Goal: Task Accomplishment & Management: Complete application form

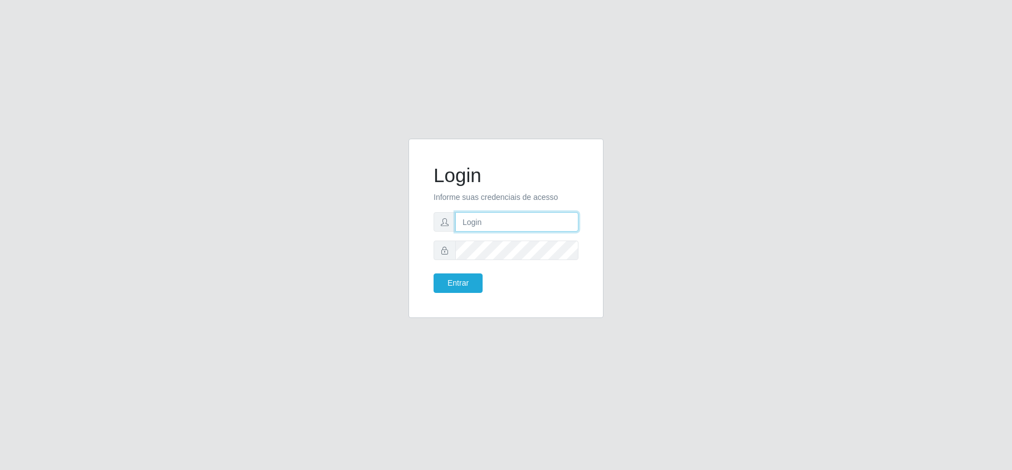
type input "[EMAIL_ADDRESS][DOMAIN_NAME]"
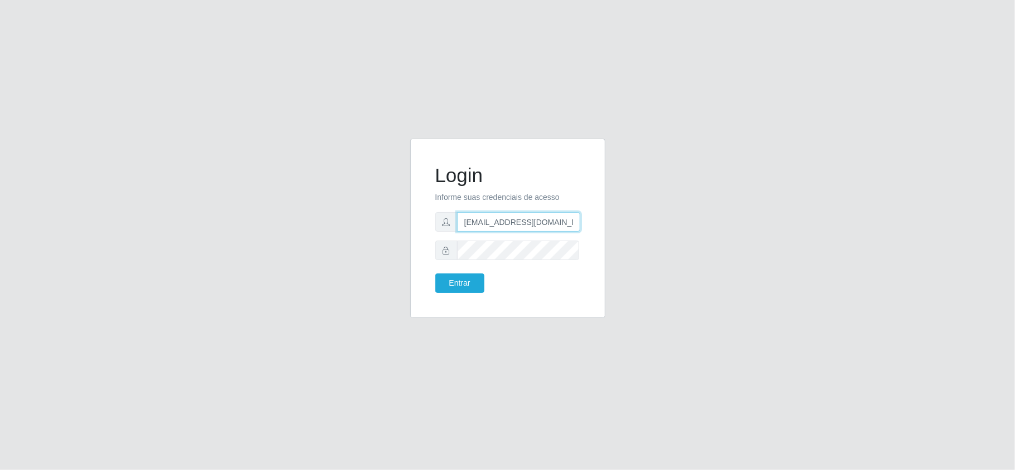
click at [541, 223] on input "[EMAIL_ADDRESS][DOMAIN_NAME]" at bounding box center [518, 222] width 123 height 20
click at [466, 288] on button "Entrar" at bounding box center [459, 284] width 49 height 20
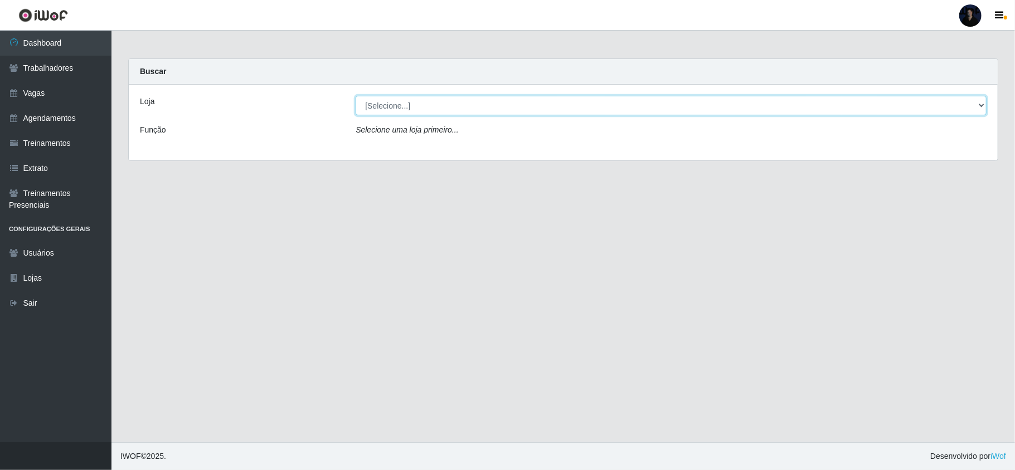
click at [389, 101] on select "[Selecione...] Hiper Queiroz - [GEOGRAPHIC_DATA] [GEOGRAPHIC_DATA] [GEOGRAPHIC_…" at bounding box center [671, 106] width 631 height 20
select select "464"
click at [356, 96] on select "[Selecione...] Hiper Queiroz - [GEOGRAPHIC_DATA] [GEOGRAPHIC_DATA] [GEOGRAPHIC_…" at bounding box center [671, 106] width 631 height 20
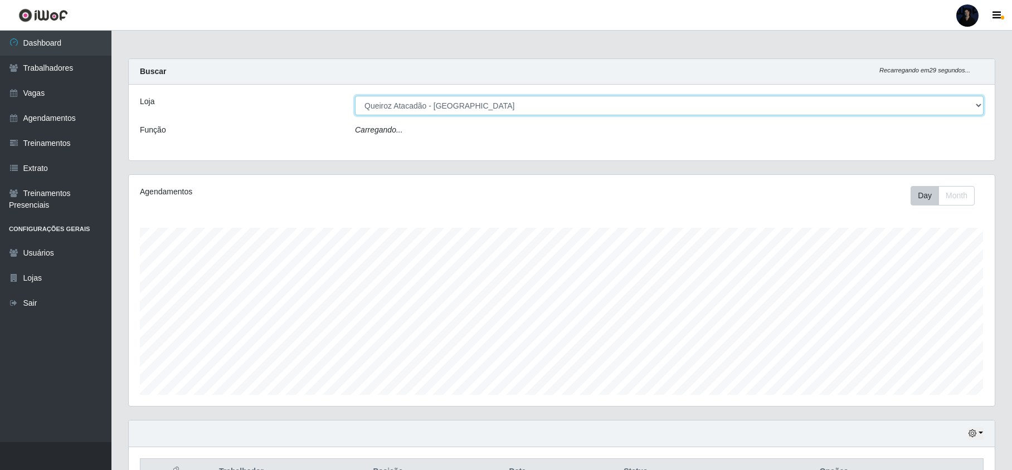
scroll to position [232, 865]
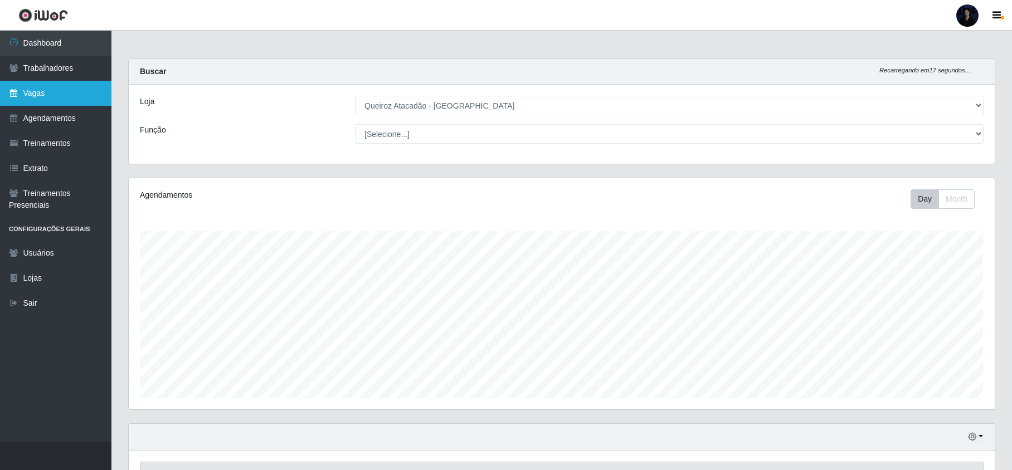
click at [30, 91] on link "Vagas" at bounding box center [55, 93] width 111 height 25
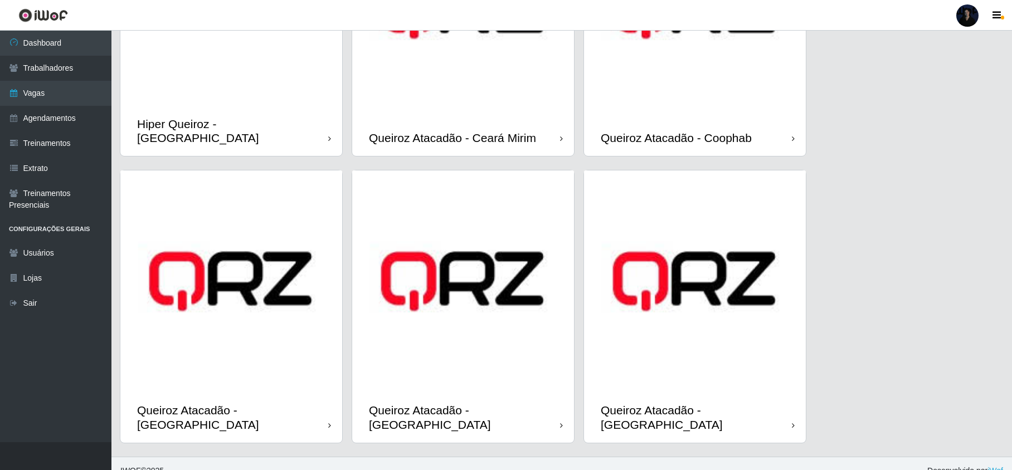
scroll to position [186, 0]
click at [689, 371] on img at bounding box center [695, 282] width 222 height 222
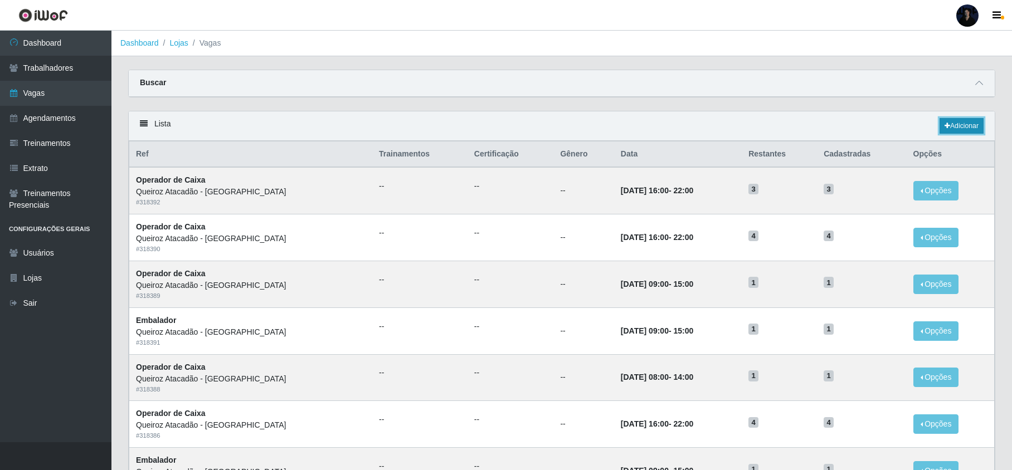
click at [953, 124] on link "Adicionar" at bounding box center [961, 126] width 44 height 16
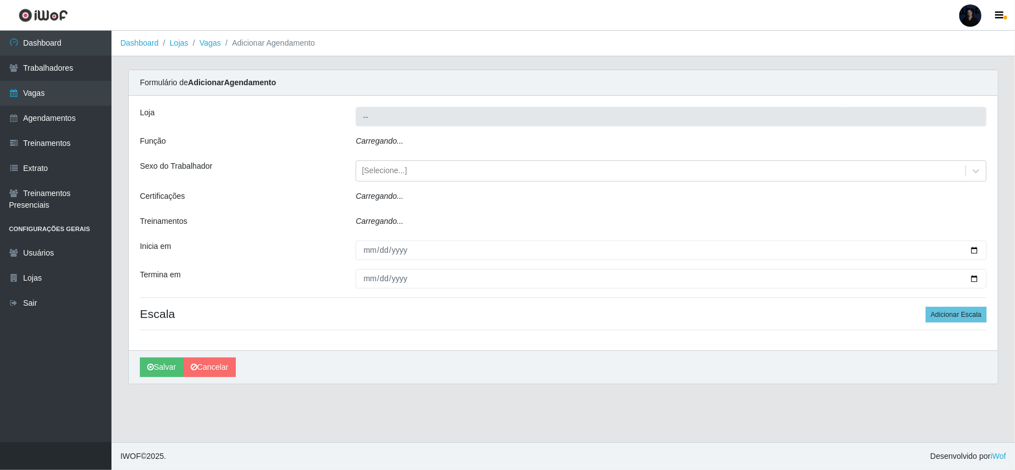
type input "Queiroz Atacadão - [GEOGRAPHIC_DATA]"
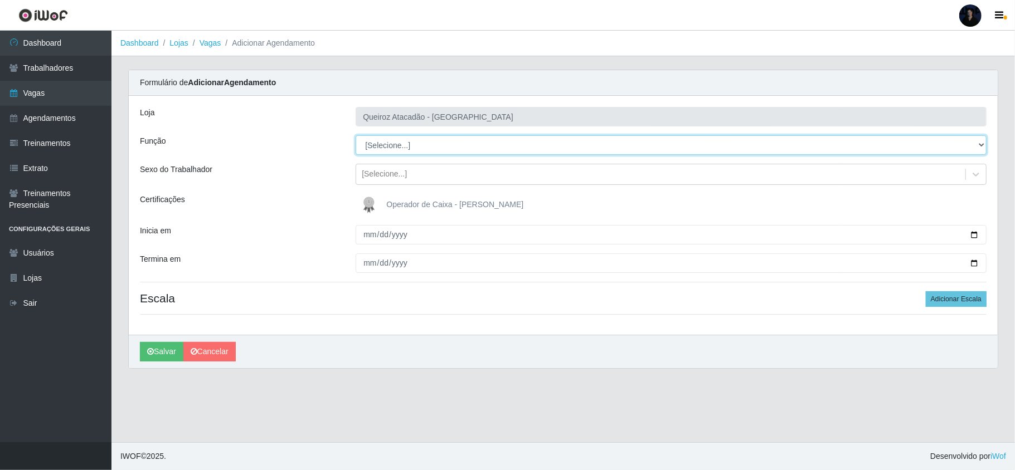
click at [396, 145] on select "[Selecione...] Embalador Embalador + Embalador ++ Operador de Caixa Operador de…" at bounding box center [671, 145] width 631 height 20
select select "22"
click at [356, 136] on select "[Selecione...] Embalador Embalador + Embalador ++ Operador de Caixa Operador de…" at bounding box center [671, 145] width 631 height 20
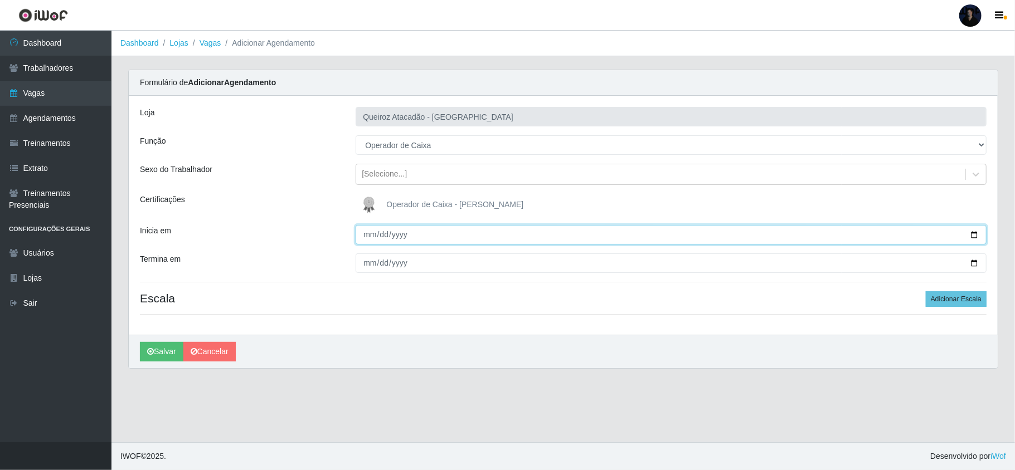
click at [368, 239] on input "Inicia em" at bounding box center [671, 235] width 631 height 20
type input "[DATE]"
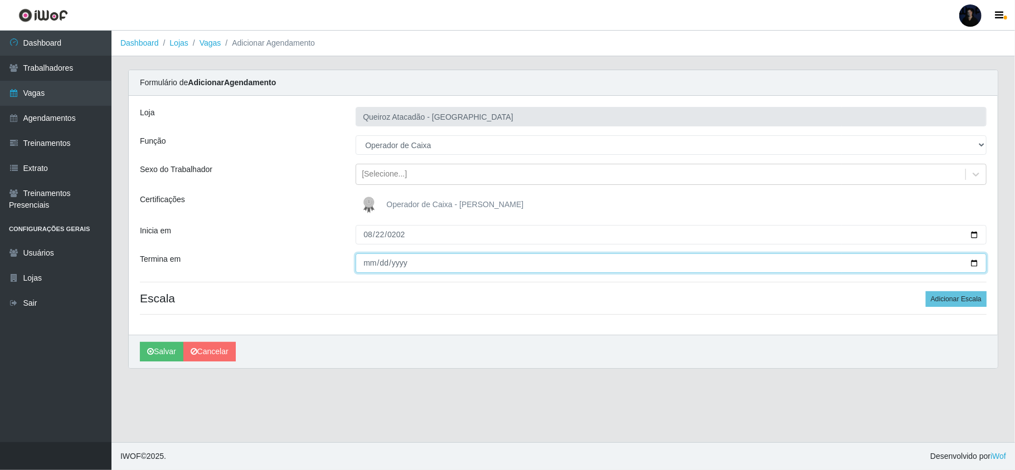
click at [370, 259] on input "Termina em" at bounding box center [671, 264] width 631 height 20
type input "[DATE]"
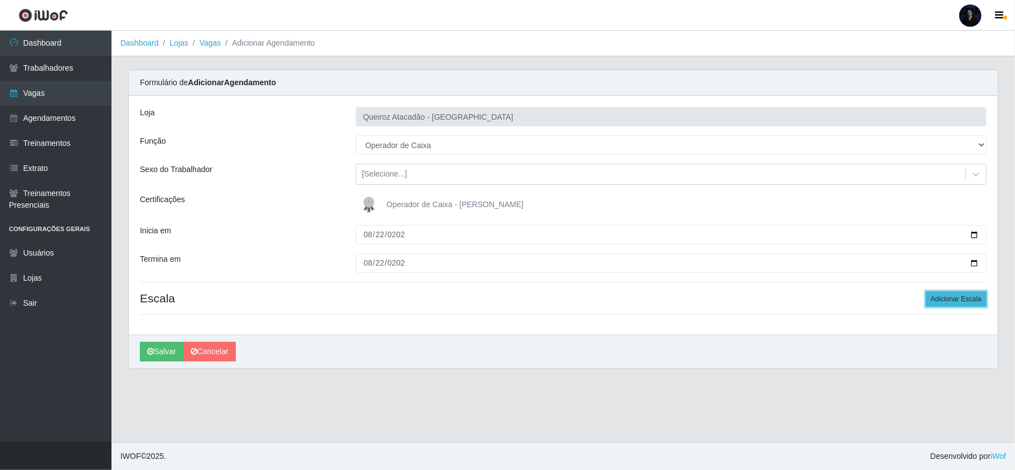
click at [960, 301] on button "Adicionar Escala" at bounding box center [956, 299] width 61 height 16
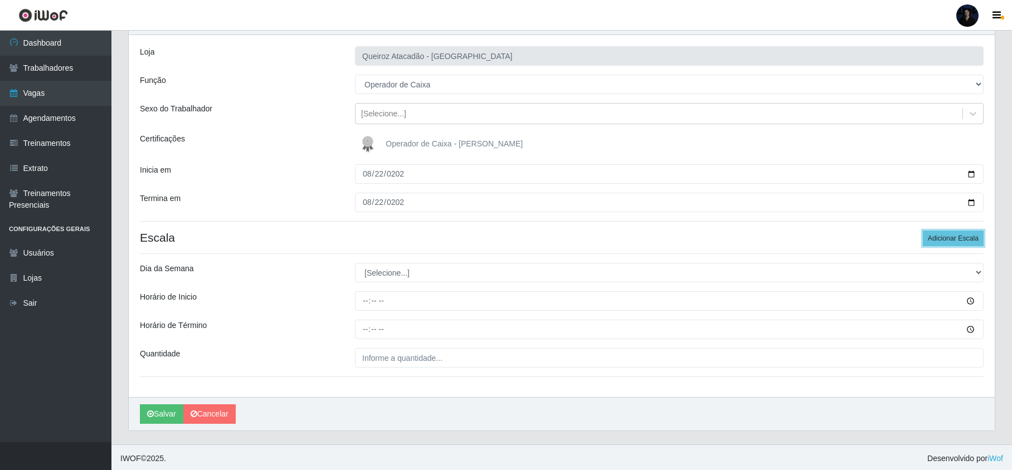
scroll to position [65, 0]
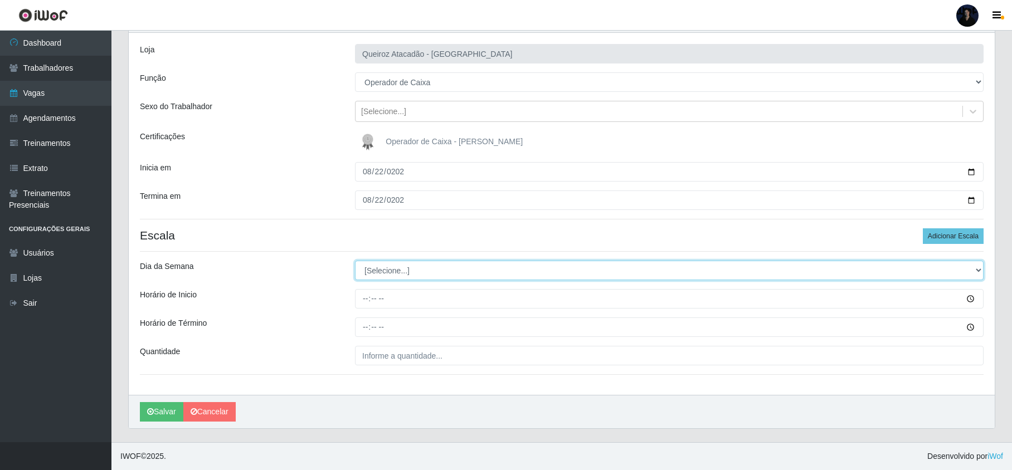
drag, startPoint x: 392, startPoint y: 262, endPoint x: 393, endPoint y: 267, distance: 5.6
click at [392, 262] on select "[Selecione...] Segunda Terça Quarta Quinta Sexta Sábado Domingo" at bounding box center [669, 271] width 629 height 20
select select "5"
click at [355, 261] on select "[Selecione...] Segunda Terça Quarta Quinta Sexta Sábado Domingo" at bounding box center [669, 271] width 629 height 20
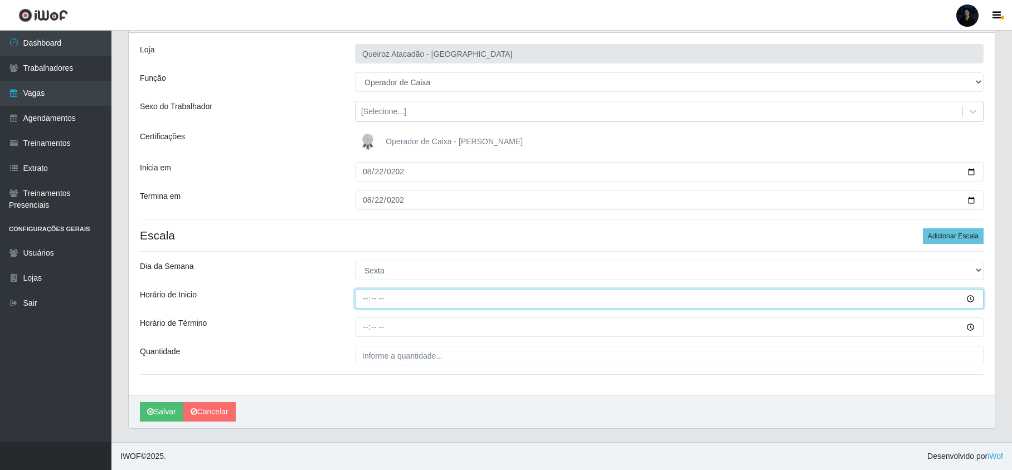
click at [368, 291] on input "Horário de Inicio" at bounding box center [669, 299] width 629 height 20
type input "16:00"
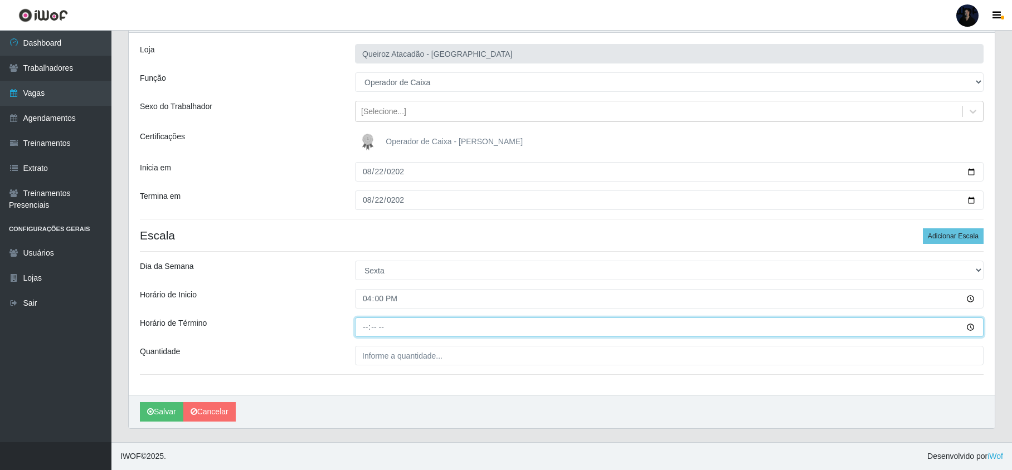
click at [362, 334] on input "Horário de Término" at bounding box center [669, 328] width 629 height 20
type input "22:00"
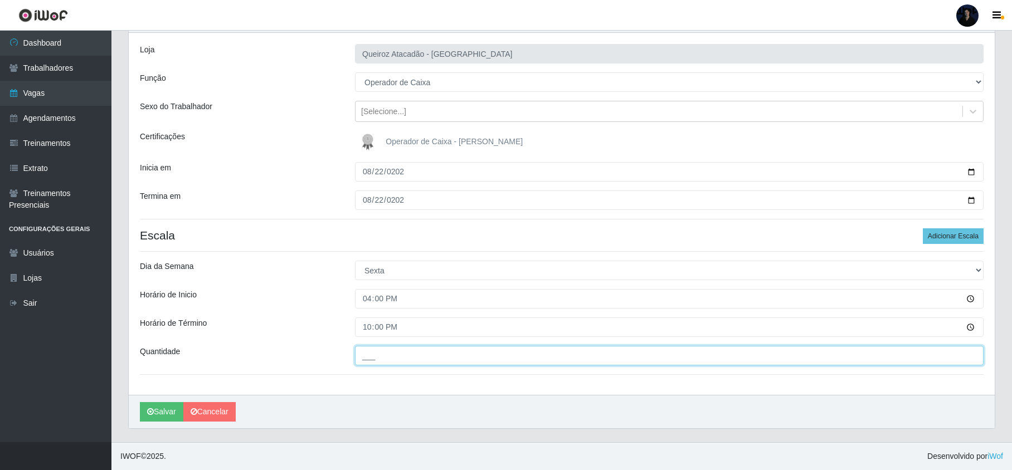
click at [371, 355] on input "___" at bounding box center [669, 356] width 629 height 20
type input "3__"
click at [154, 415] on icon "submit" at bounding box center [150, 412] width 7 height 8
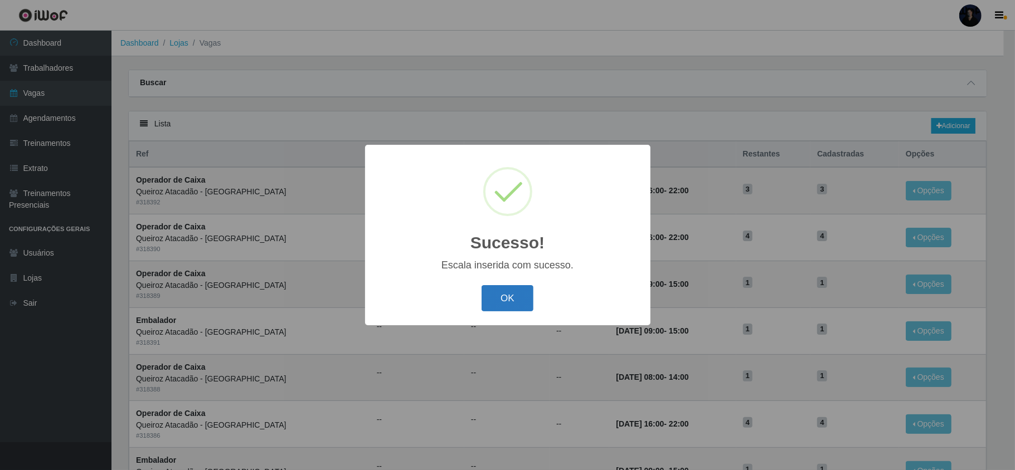
click at [514, 298] on button "OK" at bounding box center [507, 298] width 52 height 26
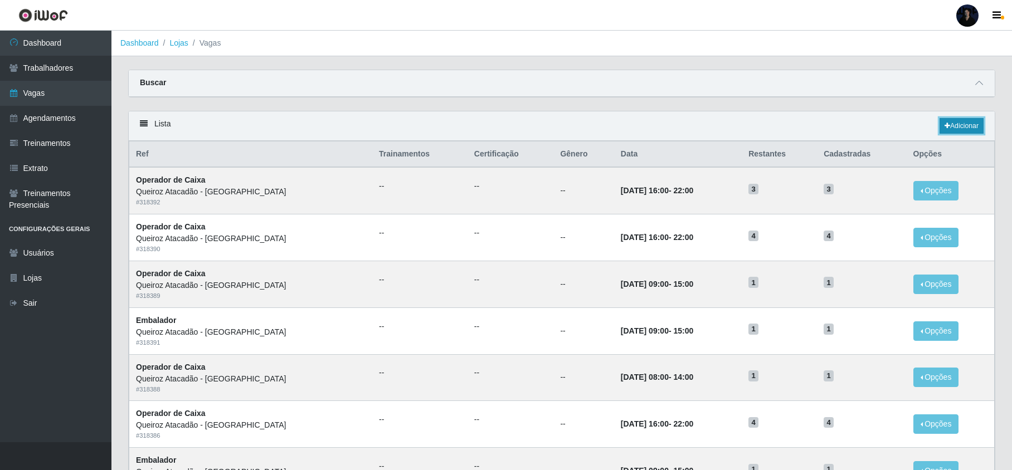
click at [963, 123] on link "Adicionar" at bounding box center [961, 126] width 44 height 16
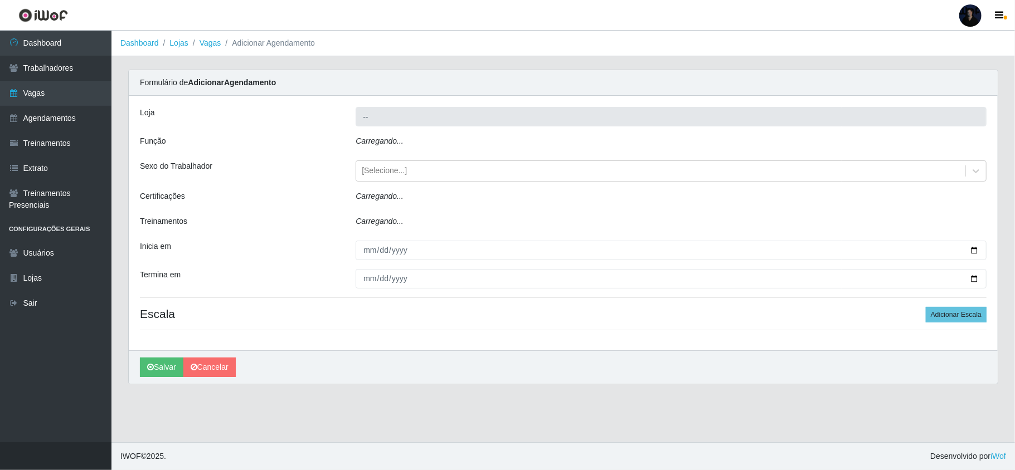
type input "Queiroz Atacadão - [GEOGRAPHIC_DATA]"
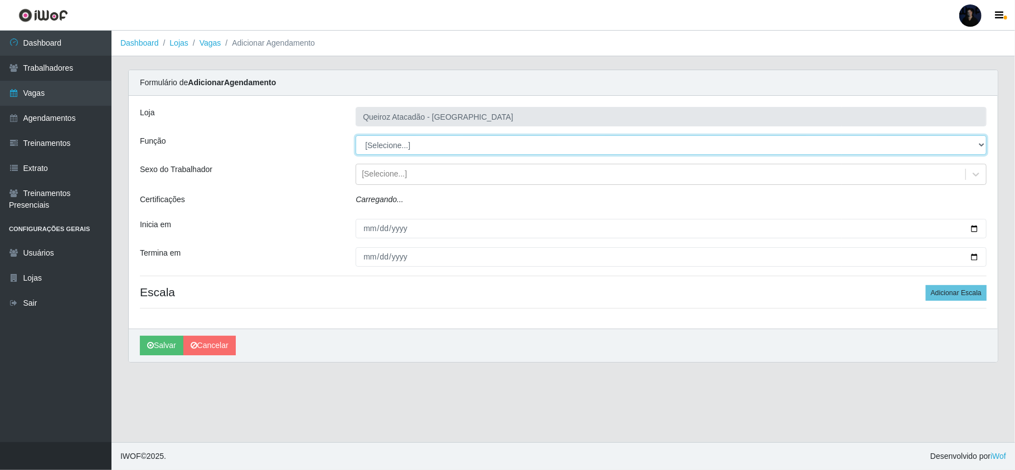
click at [384, 142] on select "[Selecione...] Embalador Embalador + Embalador ++ Operador de Caixa Operador de…" at bounding box center [671, 145] width 631 height 20
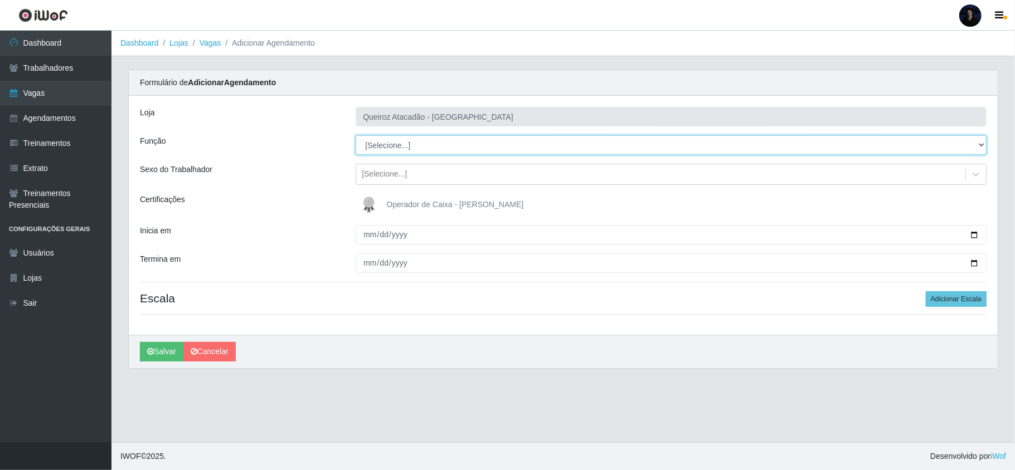
select select "1"
click at [356, 136] on select "[Selecione...] Embalador Embalador + Embalador ++ Operador de Caixa Operador de…" at bounding box center [671, 145] width 631 height 20
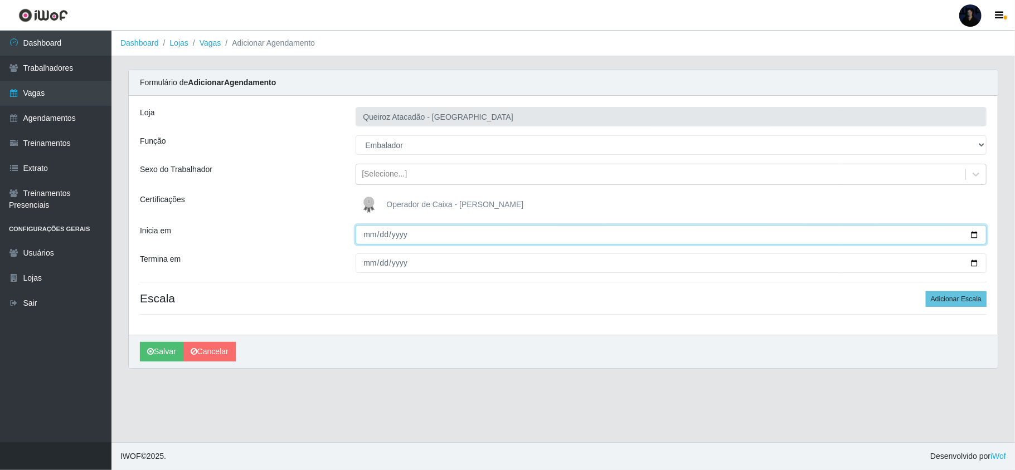
click at [372, 237] on input "Inicia em" at bounding box center [671, 235] width 631 height 20
drag, startPoint x: 973, startPoint y: 236, endPoint x: 924, endPoint y: 244, distance: 49.7
click at [972, 236] on input "Inicia em" at bounding box center [671, 235] width 631 height 20
type input "[DATE]"
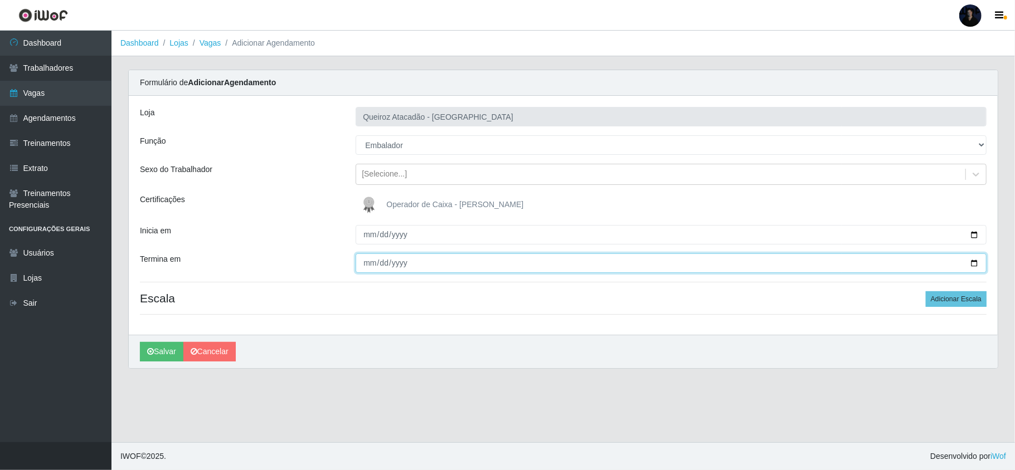
click at [975, 261] on input "Termina em" at bounding box center [671, 264] width 631 height 20
type input "[DATE]"
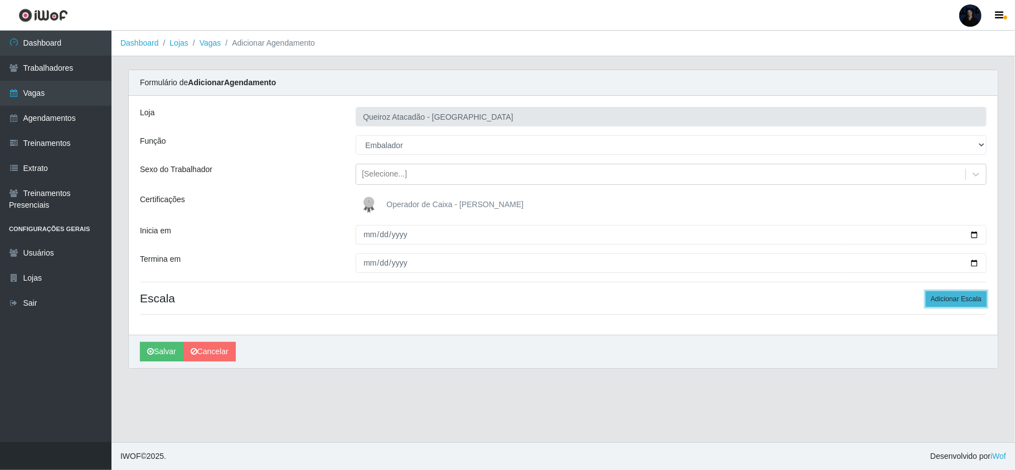
click at [970, 296] on button "Adicionar Escala" at bounding box center [956, 299] width 61 height 16
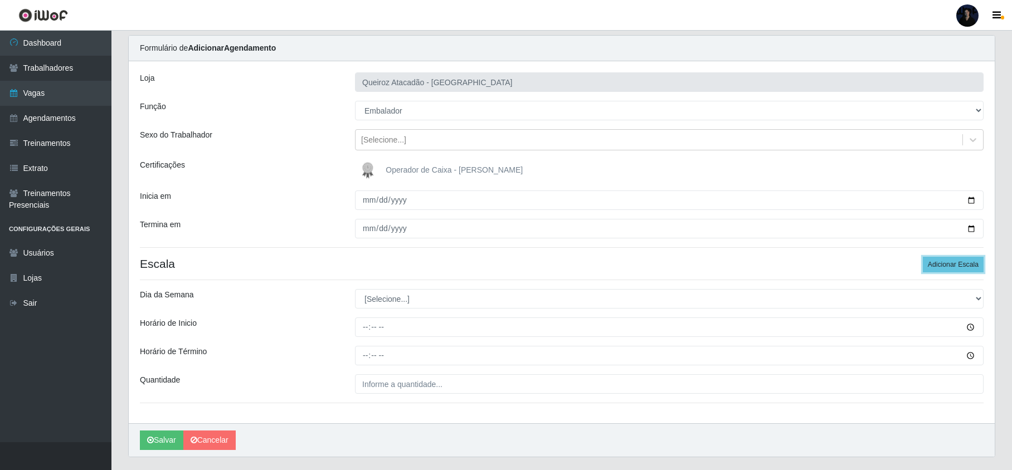
scroll to position [65, 0]
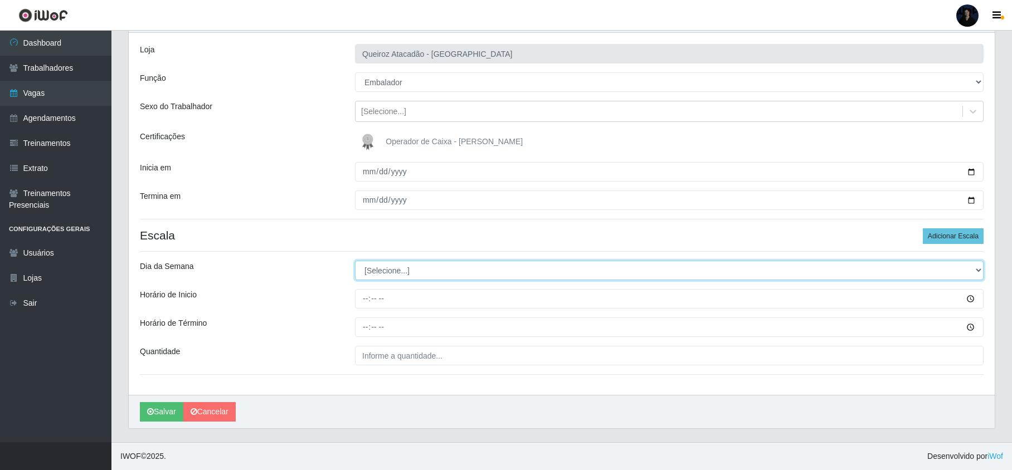
click at [404, 277] on select "[Selecione...] Segunda Terça Quarta Quinta Sexta Sábado Domingo" at bounding box center [669, 271] width 629 height 20
select select "5"
click at [355, 261] on select "[Selecione...] Segunda Terça Quarta Quinta Sexta Sábado Domingo" at bounding box center [669, 271] width 629 height 20
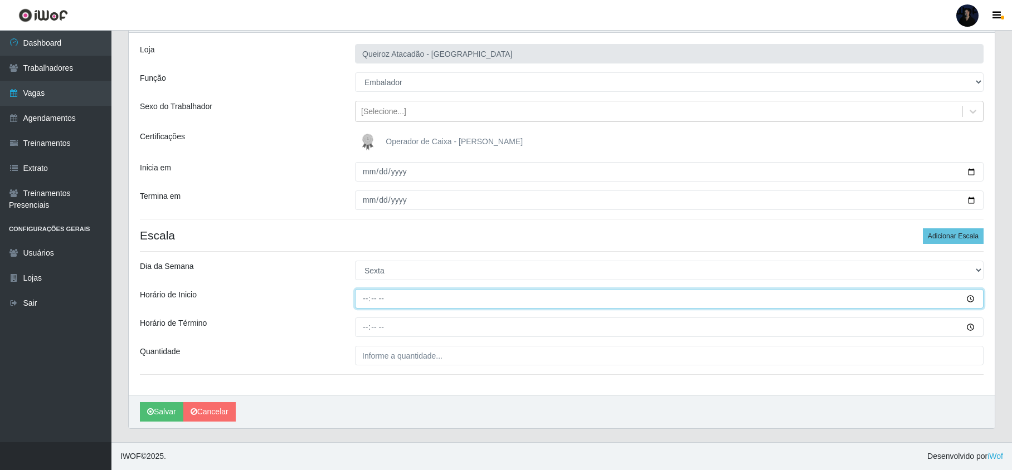
click at [364, 303] on input "Horário de Inicio" at bounding box center [669, 299] width 629 height 20
type input "16:00"
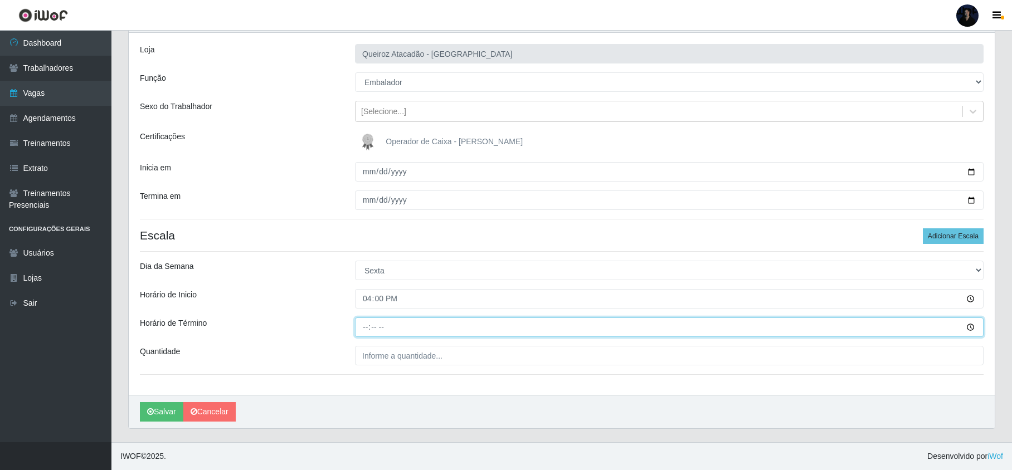
click at [364, 326] on input "Horário de Término" at bounding box center [669, 328] width 629 height 20
type input "22:00"
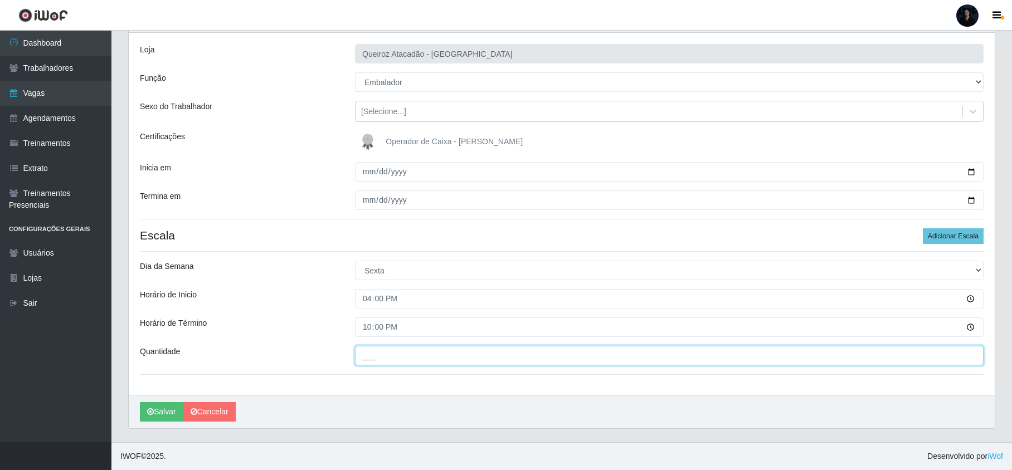
click at [363, 355] on input "___" at bounding box center [669, 356] width 629 height 20
type input "1__"
click at [172, 407] on button "Salvar" at bounding box center [161, 412] width 43 height 20
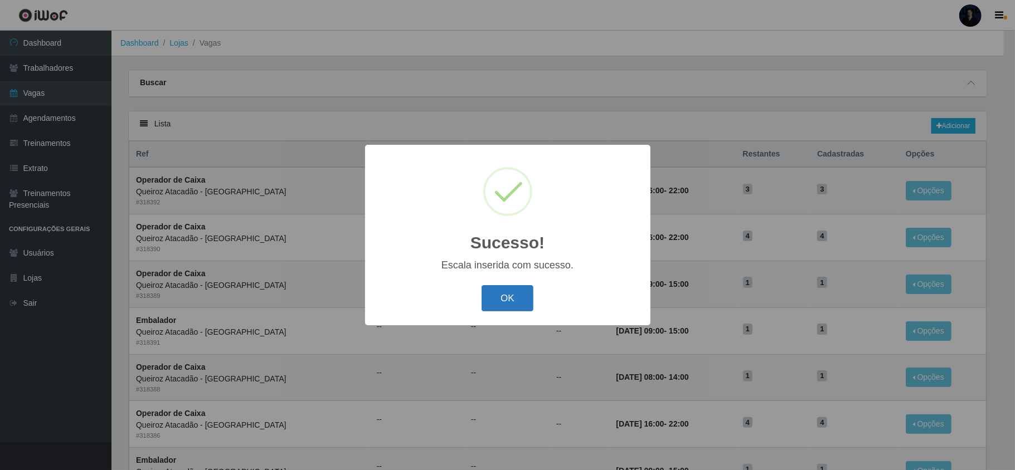
click at [491, 292] on button "OK" at bounding box center [507, 298] width 52 height 26
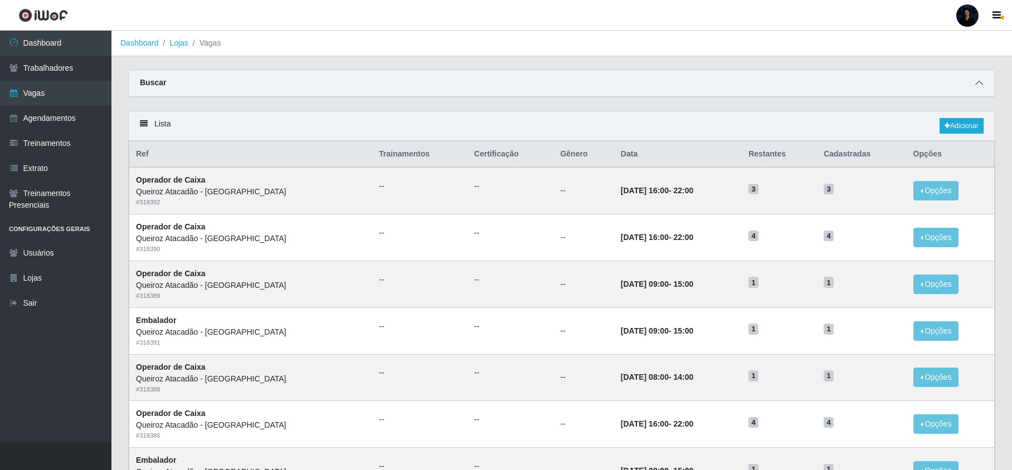
click at [975, 79] on icon at bounding box center [979, 83] width 8 height 8
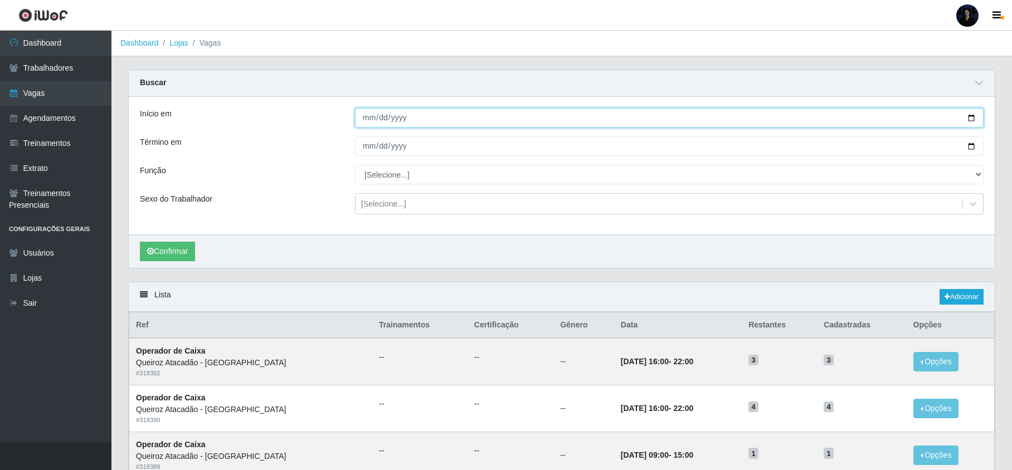
click at [965, 119] on input "Início em" at bounding box center [669, 118] width 629 height 20
click at [970, 118] on input "Início em" at bounding box center [669, 118] width 629 height 20
type input "[DATE]"
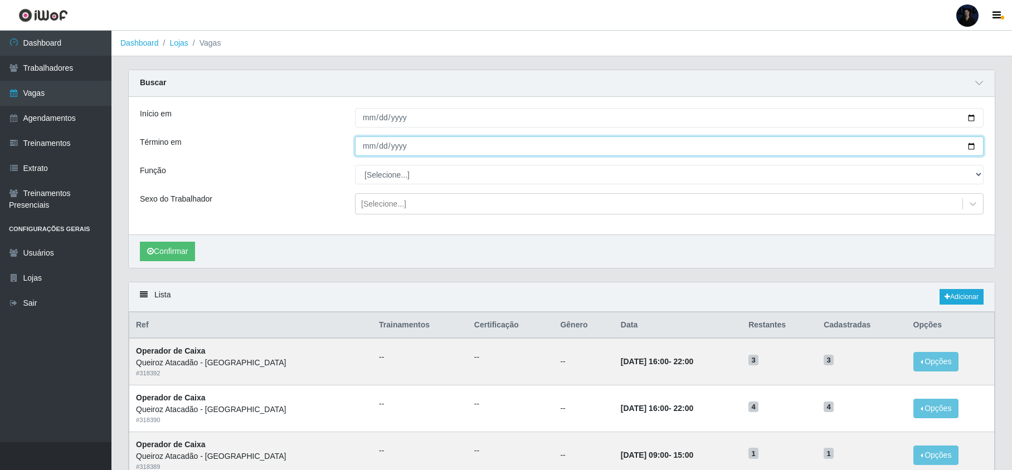
click at [972, 145] on input "Término em" at bounding box center [669, 147] width 629 height 20
type input "[DATE]"
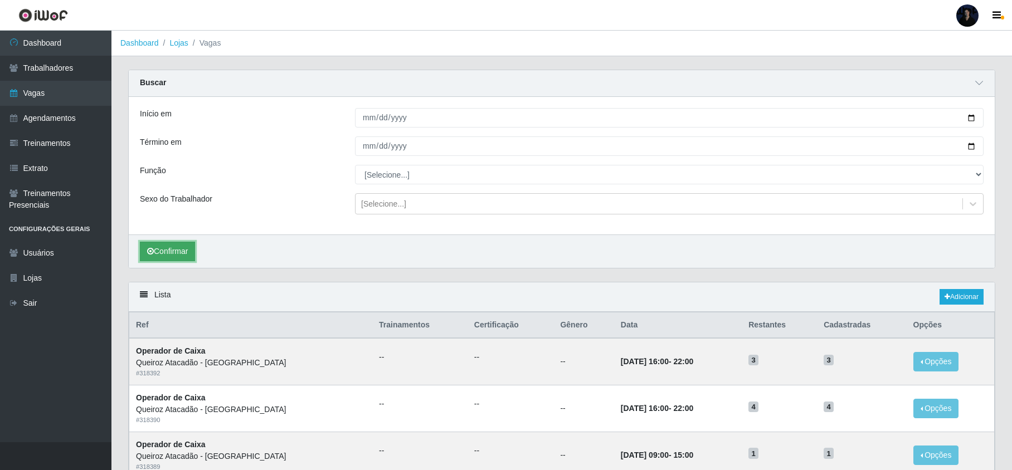
click at [178, 255] on button "Confirmar" at bounding box center [167, 252] width 55 height 20
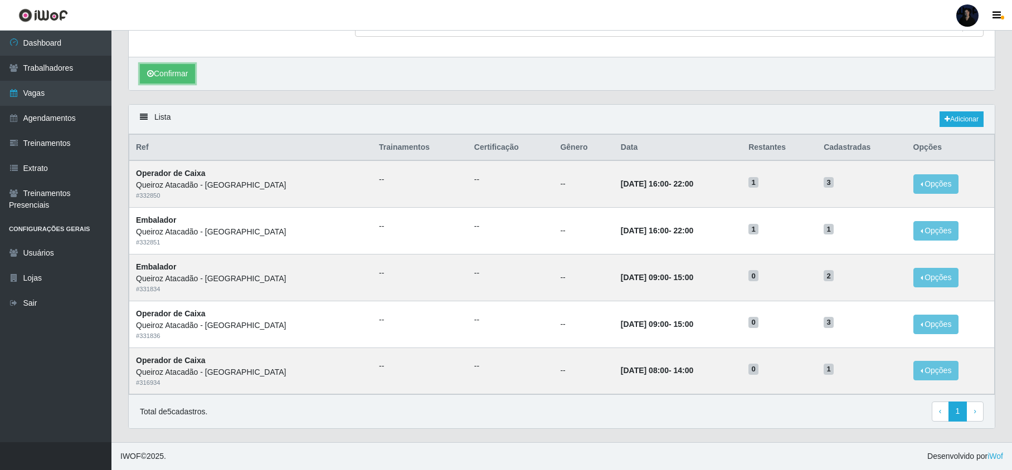
scroll to position [182, 0]
click at [482, 76] on div "Confirmar" at bounding box center [562, 73] width 866 height 33
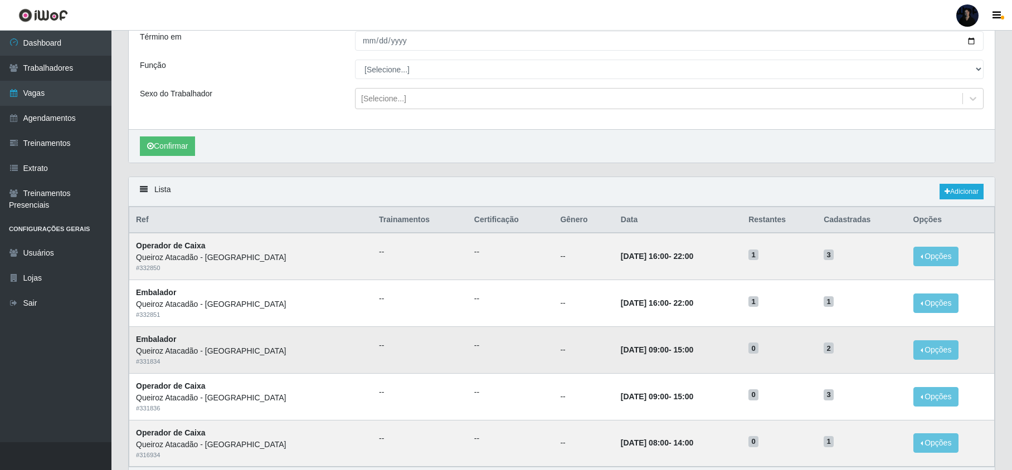
scroll to position [0, 0]
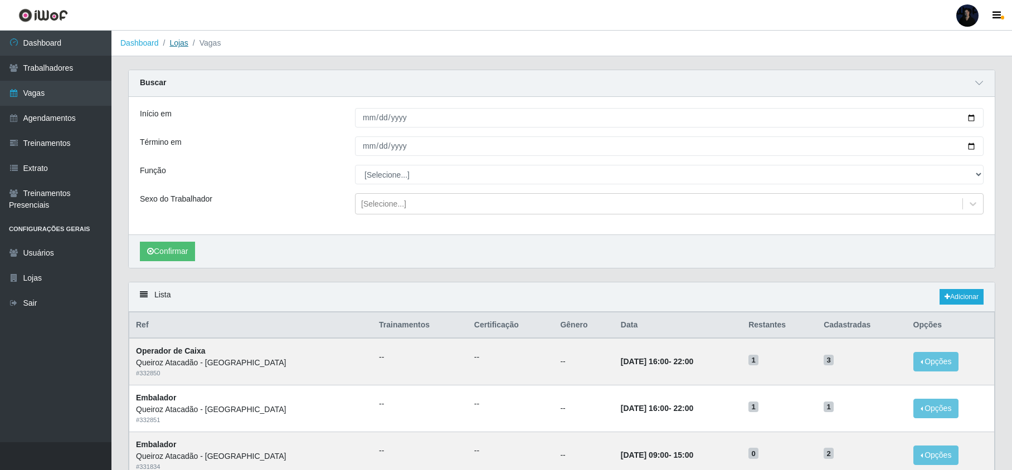
click at [170, 39] on link "Lojas" at bounding box center [178, 42] width 18 height 9
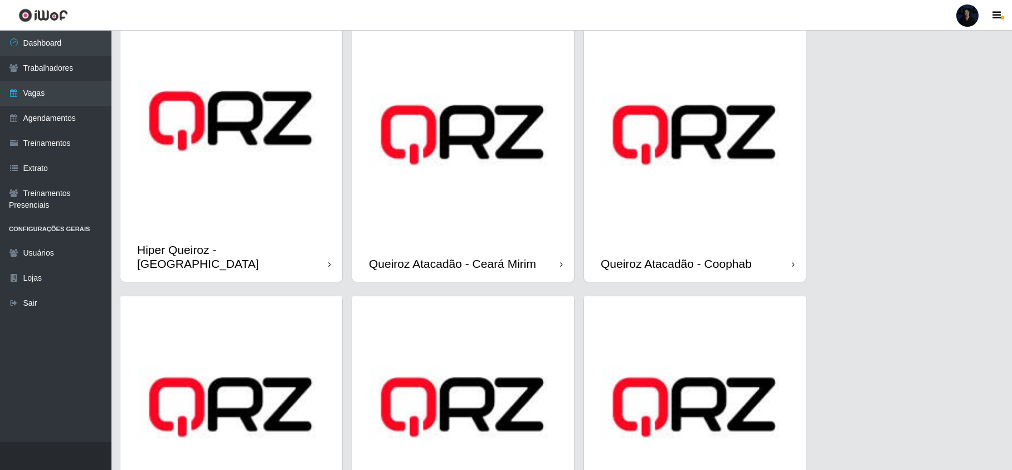
scroll to position [186, 0]
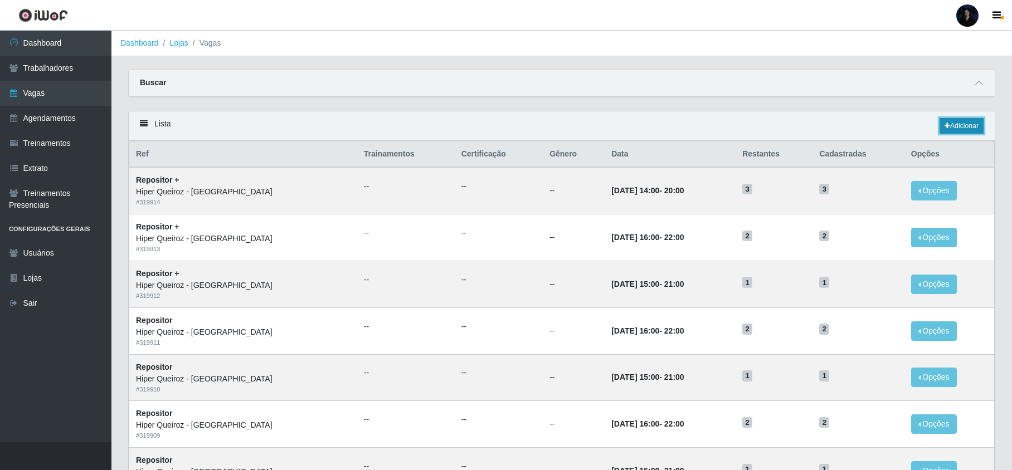
click at [941, 124] on link "Adicionar" at bounding box center [961, 126] width 44 height 16
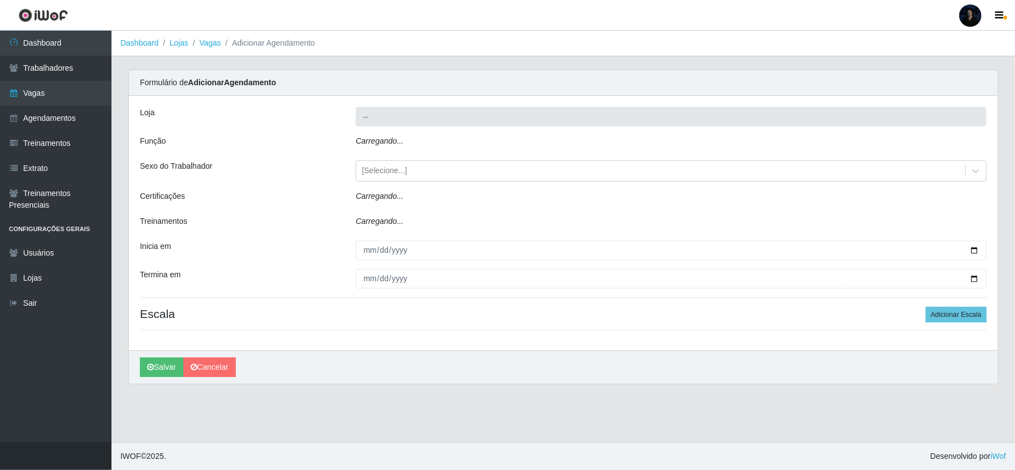
type input "Hiper Queiroz - [GEOGRAPHIC_DATA]"
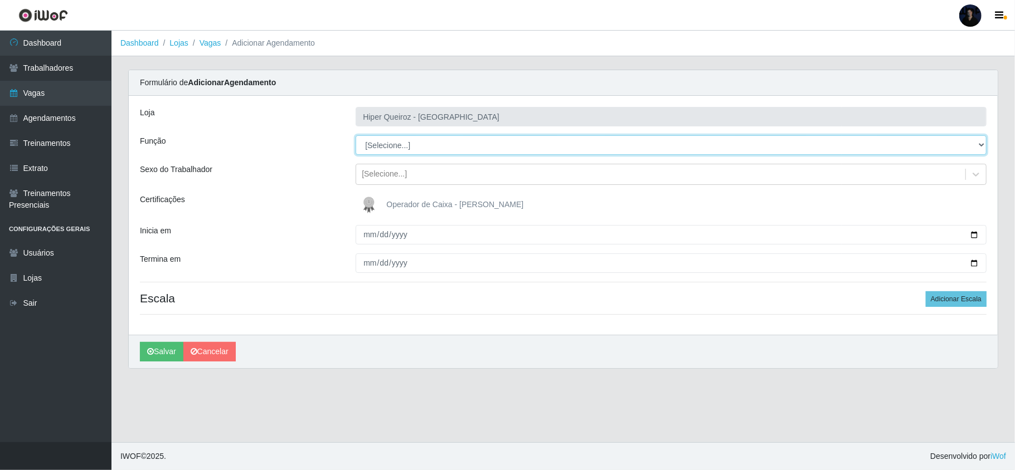
click at [417, 143] on select "[Selecione...] Embalador Embalador + Embalador ++ Repositor Repositor + Reposit…" at bounding box center [671, 145] width 631 height 20
